Goal: Unclear

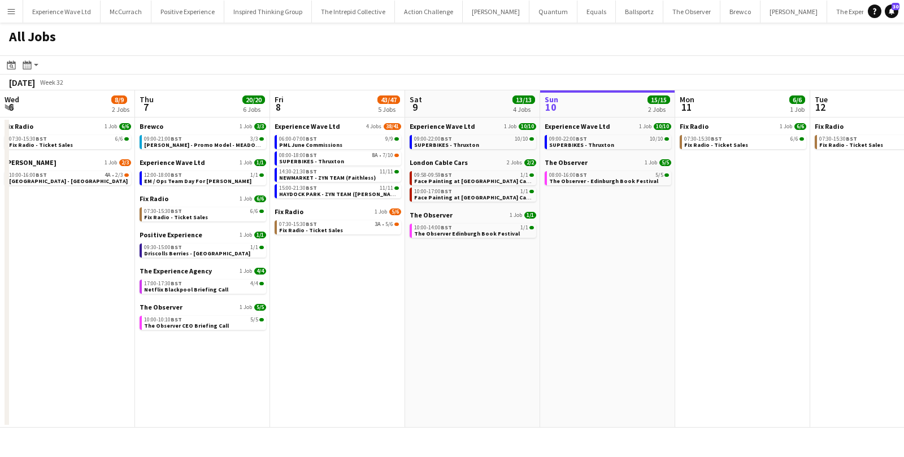
scroll to position [0, 269]
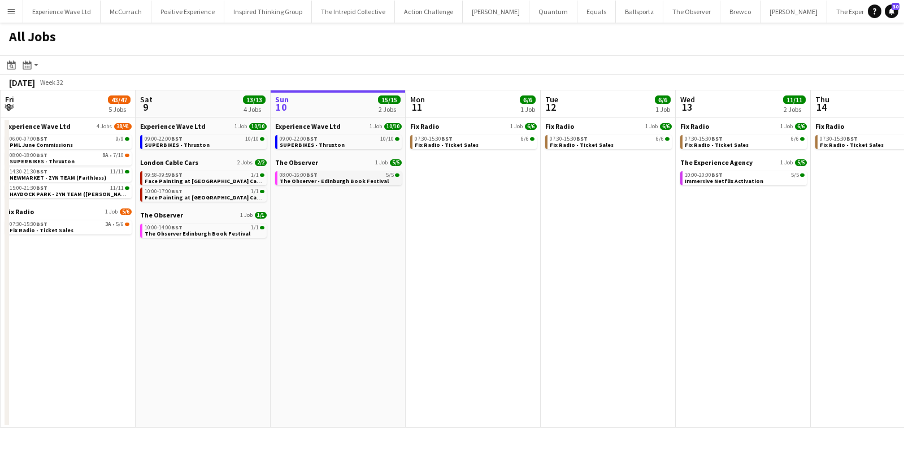
click at [321, 182] on span "The Observer - Edinburgh Book Festival" at bounding box center [334, 180] width 109 height 7
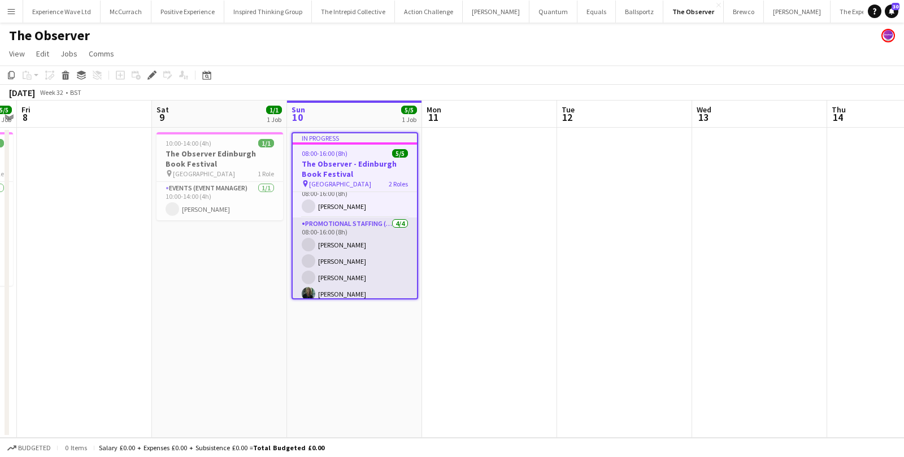
scroll to position [19, 0]
